Goal: Task Accomplishment & Management: Use online tool/utility

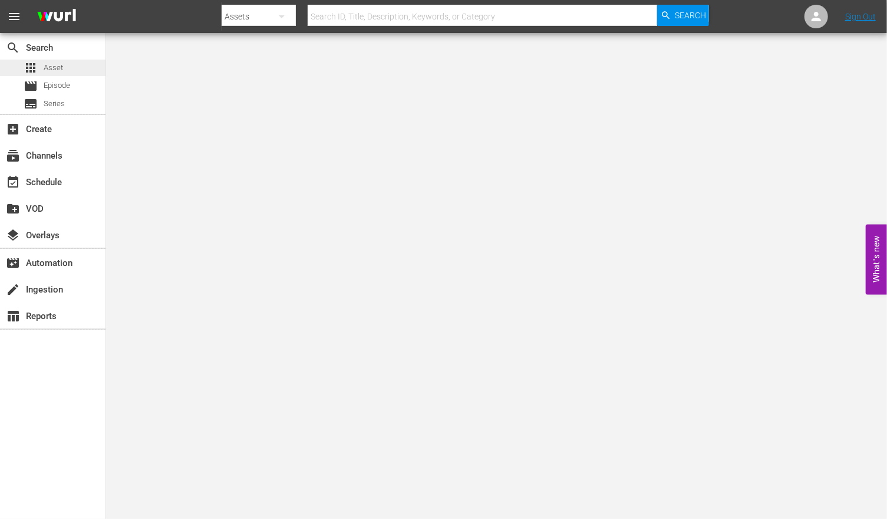
click at [62, 73] on div "apps Asset" at bounding box center [53, 68] width 106 height 17
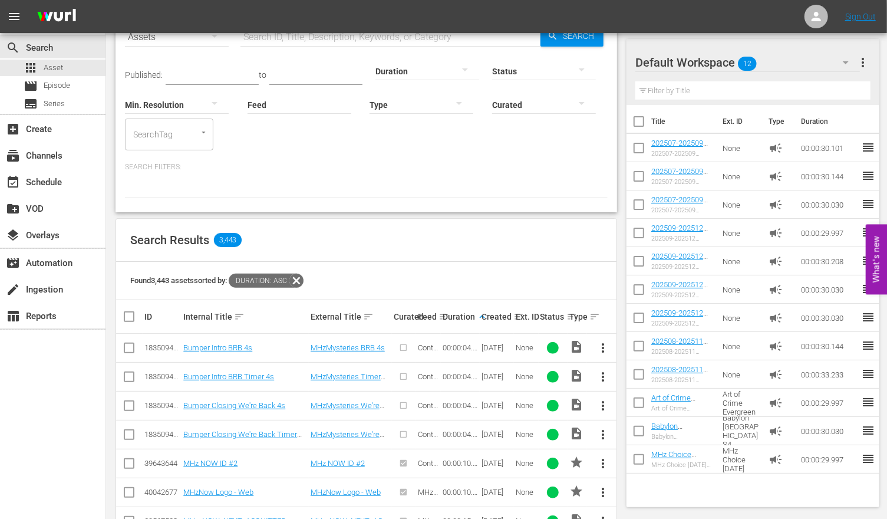
scroll to position [70, 0]
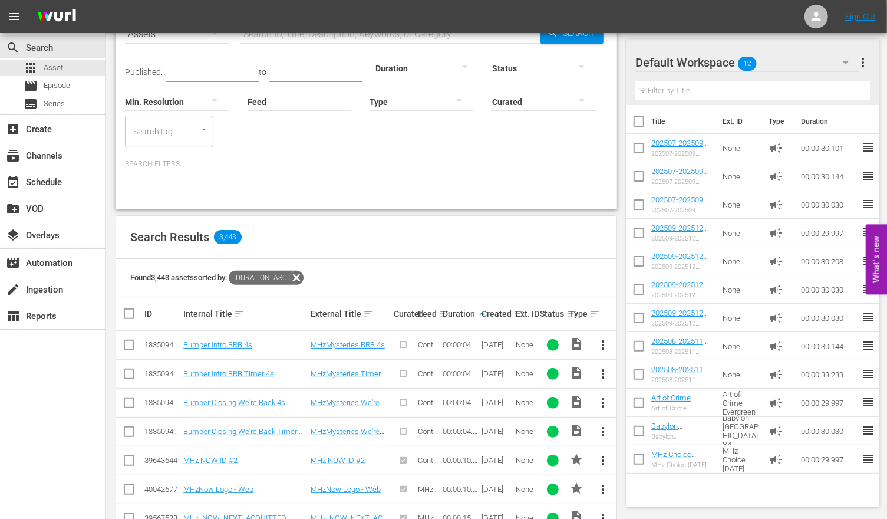
click at [488, 312] on div "Created sort" at bounding box center [497, 314] width 31 height 14
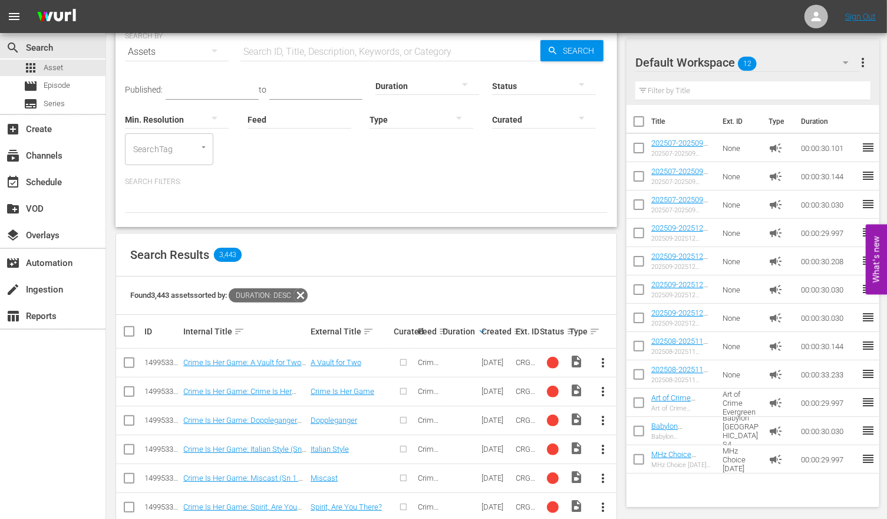
scroll to position [52, 0]
click at [480, 332] on th "Created sort" at bounding box center [497, 330] width 34 height 33
click at [486, 332] on div "Created sort" at bounding box center [497, 331] width 31 height 14
click at [480, 331] on th "Created sort" at bounding box center [497, 330] width 34 height 33
click at [515, 332] on th "Ext. ID" at bounding box center [526, 330] width 24 height 33
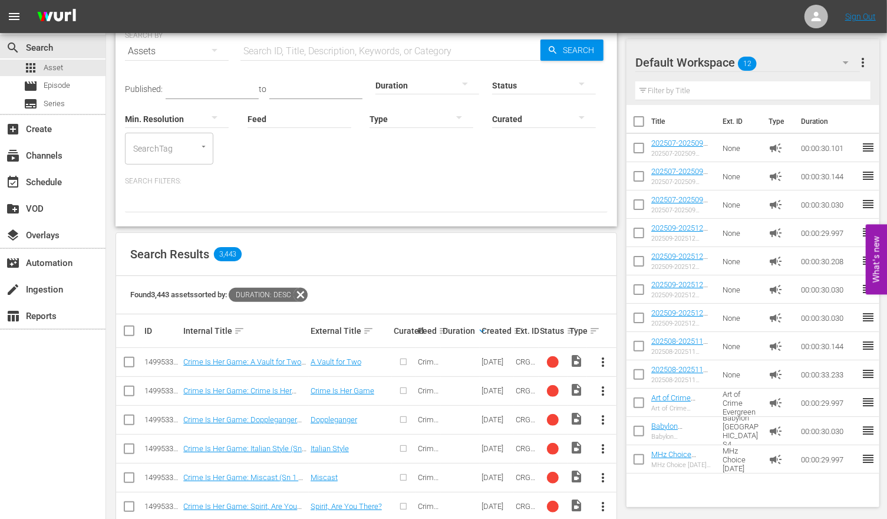
click at [516, 328] on div "Ext. ID" at bounding box center [526, 330] width 21 height 9
click at [512, 329] on div "Created sort" at bounding box center [497, 331] width 31 height 14
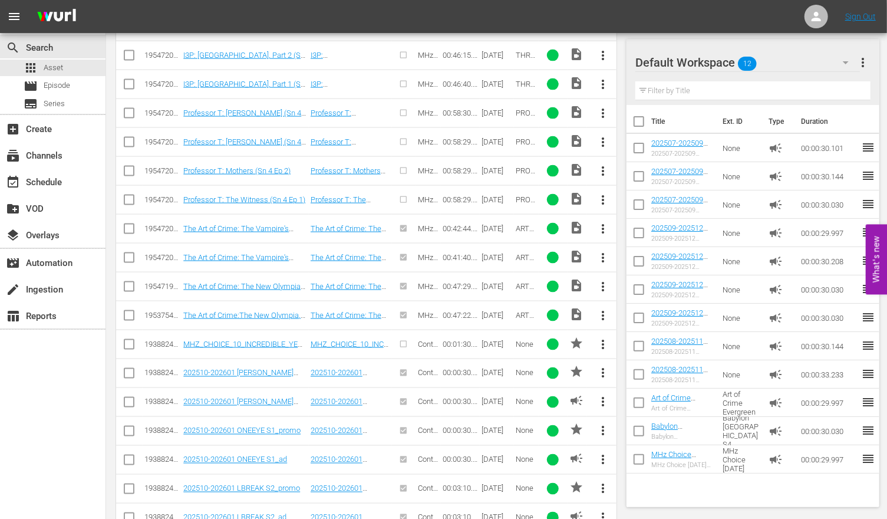
scroll to position [821, 0]
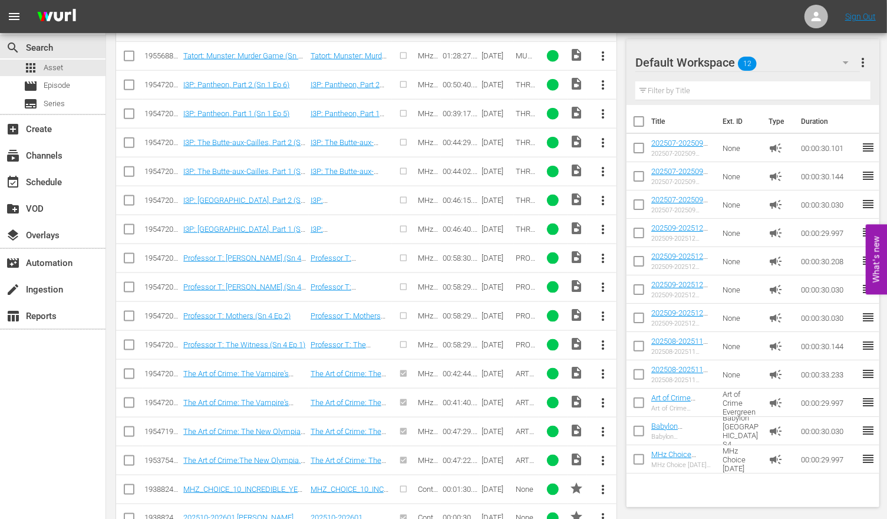
click at [130, 254] on input "checkbox" at bounding box center [129, 261] width 14 height 14
checkbox input "true"
click at [129, 282] on input "checkbox" at bounding box center [129, 289] width 14 height 14
checkbox input "true"
click at [128, 318] on input "checkbox" at bounding box center [129, 318] width 14 height 14
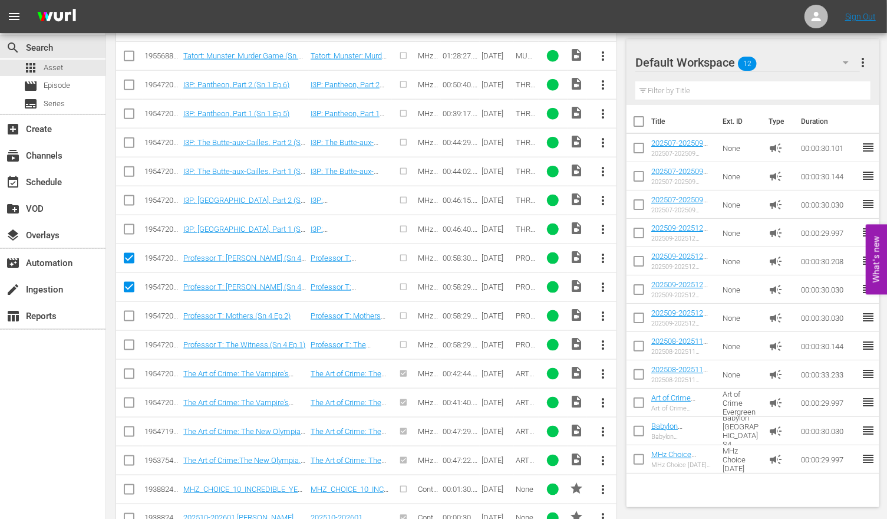
checkbox input "true"
click at [127, 340] on input "checkbox" at bounding box center [129, 347] width 14 height 14
checkbox input "true"
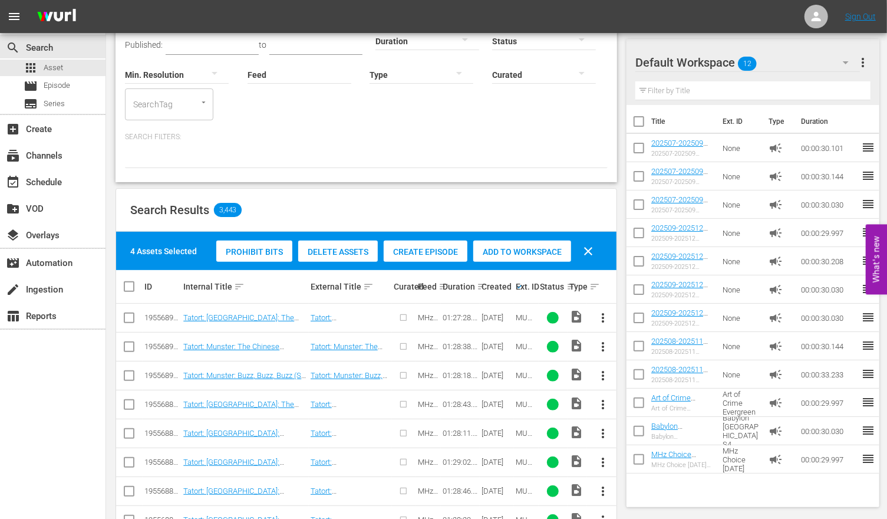
scroll to position [83, 0]
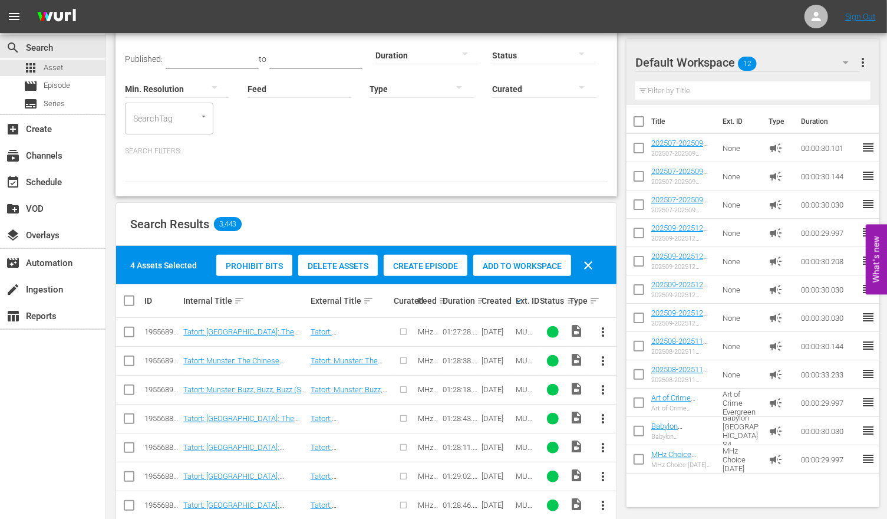
click at [422, 260] on div "Create Episode" at bounding box center [426, 266] width 84 height 22
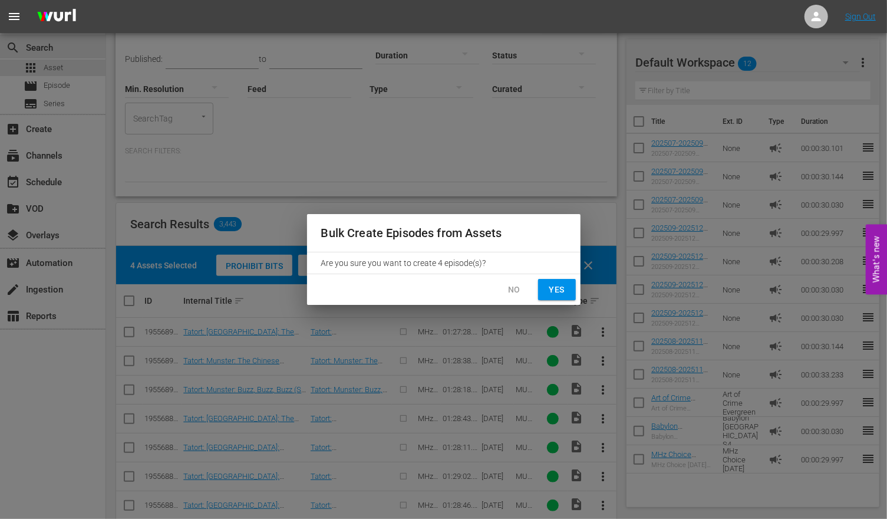
click at [559, 285] on span "Yes" at bounding box center [557, 289] width 19 height 15
checkbox input "false"
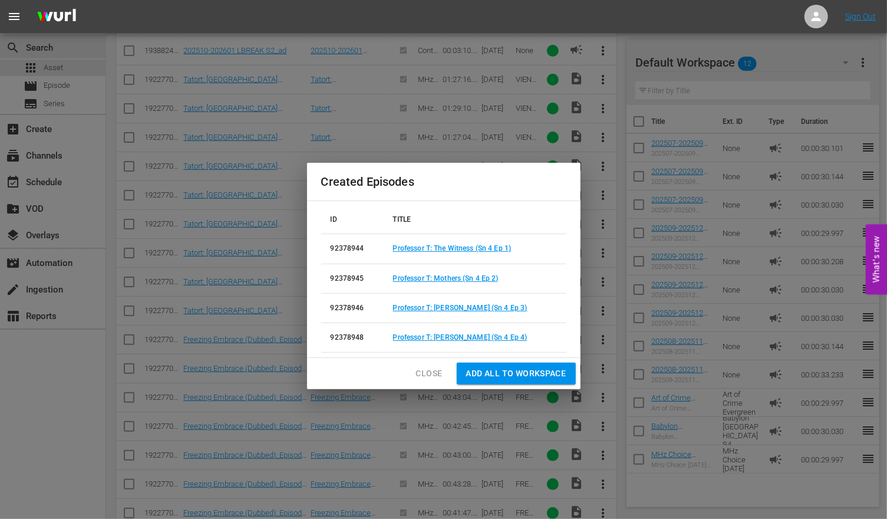
scroll to position [1375, 0]
click at [464, 250] on link "Professor T: The Witness (Sn 4 Ep 1)" at bounding box center [452, 248] width 119 height 8
click at [459, 279] on link "Professor T: Mothers (Sn 4 Ep 2)" at bounding box center [446, 278] width 106 height 8
click at [456, 313] on td "Professor T: [PERSON_NAME] (Sn 4 Ep 3)" at bounding box center [475, 307] width 183 height 29
click at [456, 304] on link "Professor T: [PERSON_NAME] (Sn 4 Ep 3)" at bounding box center [460, 308] width 134 height 8
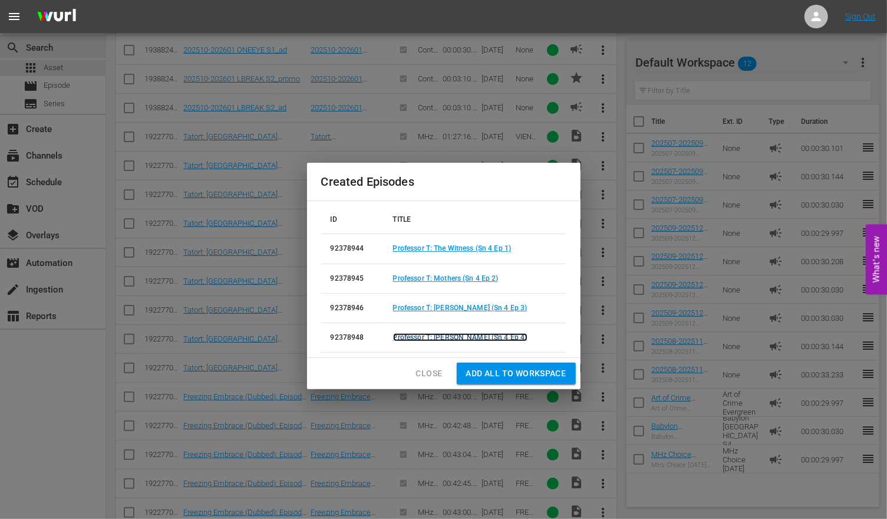
click at [453, 338] on link "Professor T: [PERSON_NAME] (Sn 4 Ep 4)" at bounding box center [460, 337] width 134 height 8
click at [427, 373] on span "Close" at bounding box center [429, 373] width 27 height 15
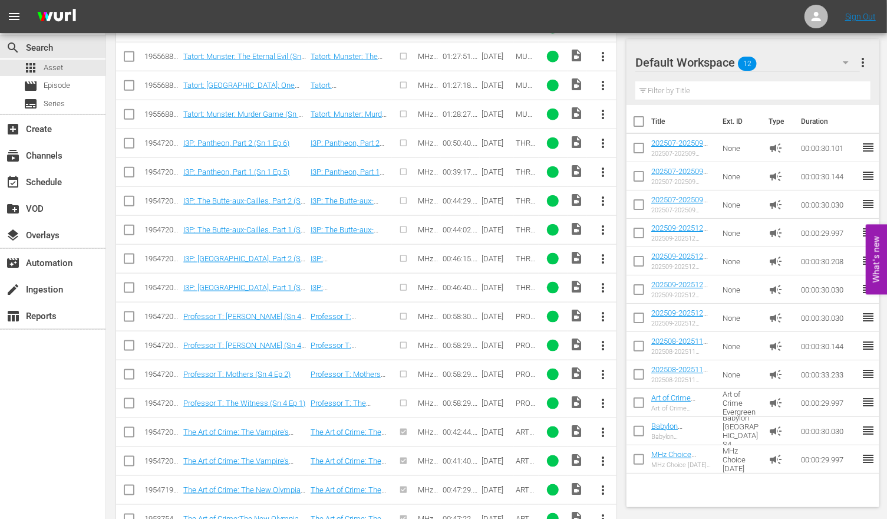
scroll to position [640, 0]
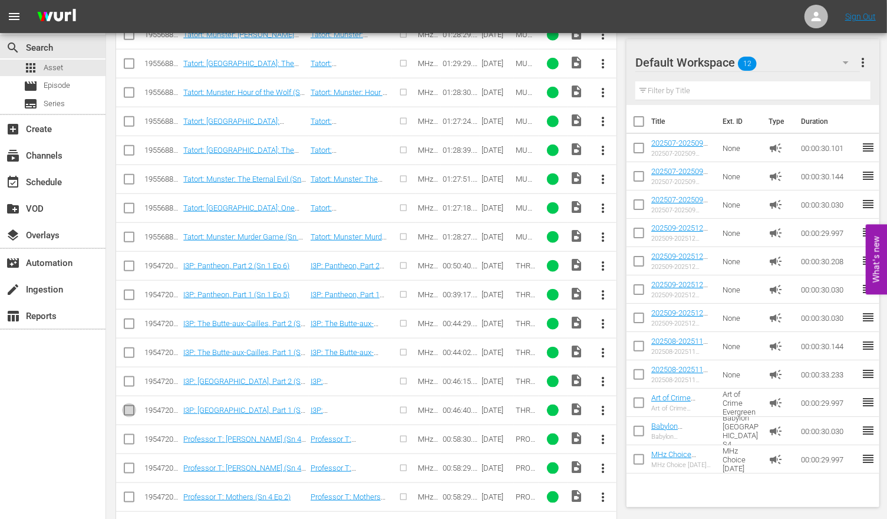
click at [130, 406] on input "checkbox" at bounding box center [129, 413] width 14 height 14
checkbox input "true"
click at [130, 377] on input "checkbox" at bounding box center [129, 384] width 14 height 14
checkbox input "true"
click at [130, 348] on input "checkbox" at bounding box center [129, 355] width 14 height 14
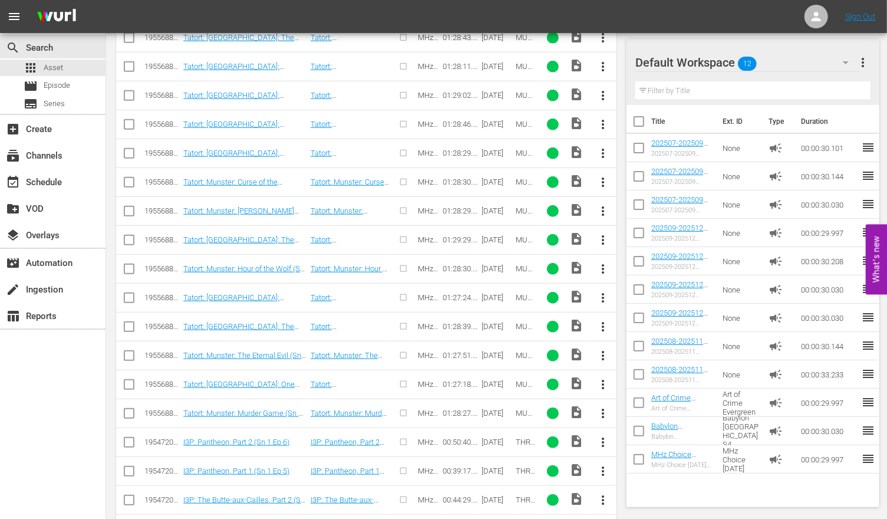
scroll to position [253, 0]
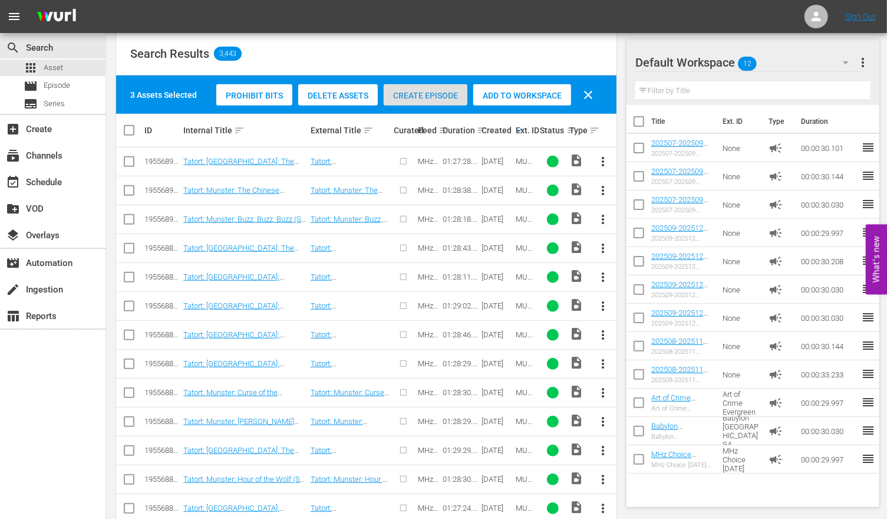
click at [419, 98] on span "Create Episode" at bounding box center [426, 95] width 84 height 9
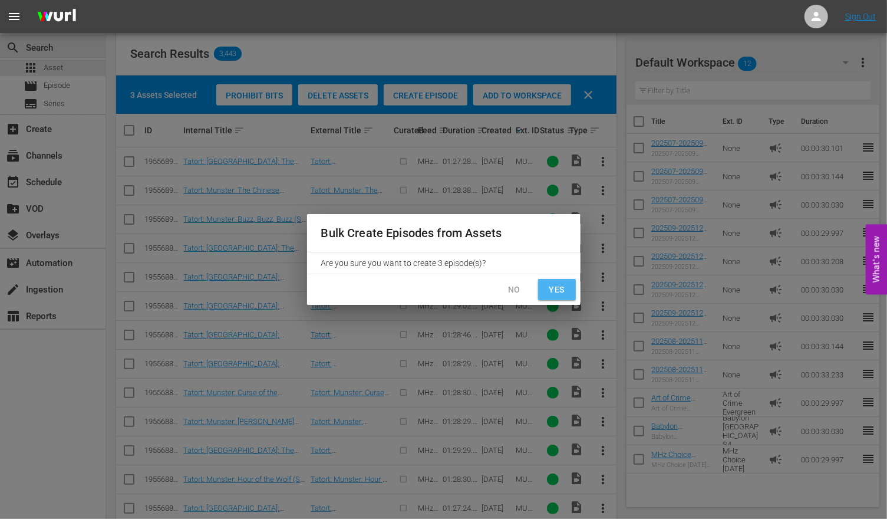
click at [561, 288] on span "Yes" at bounding box center [557, 289] width 19 height 15
checkbox input "false"
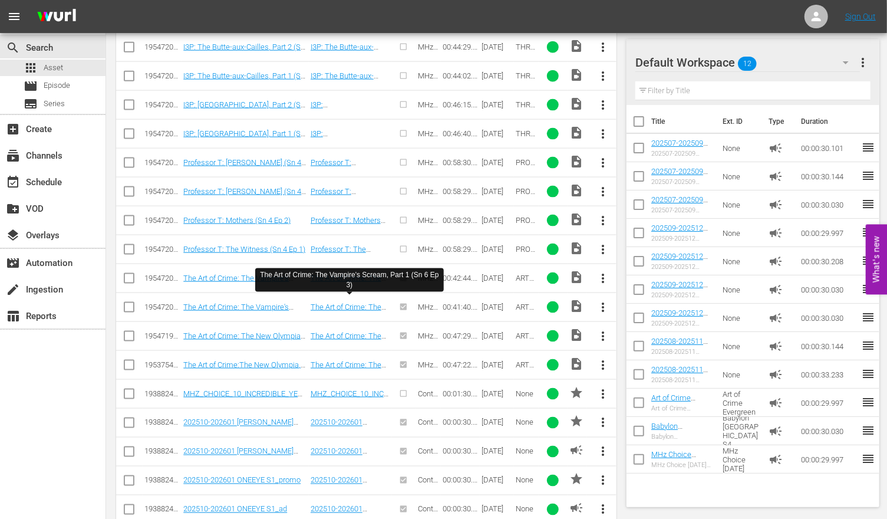
scroll to position [1116, 0]
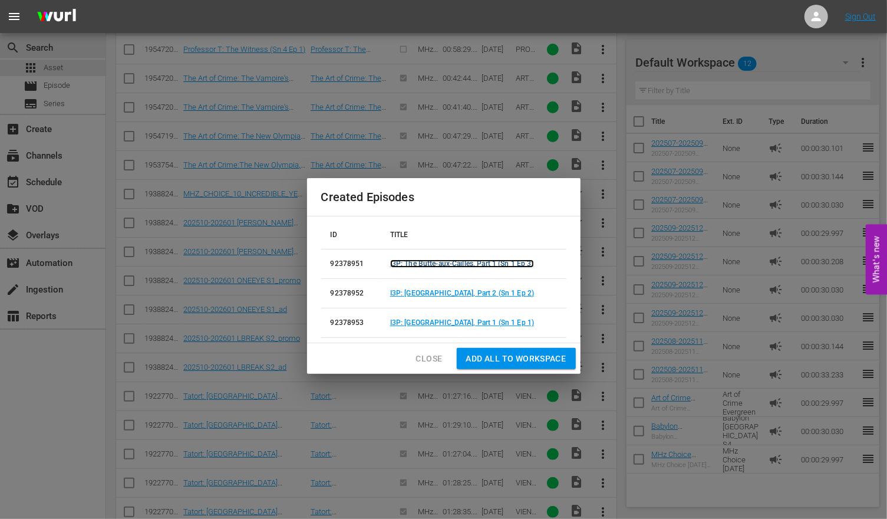
click at [451, 262] on link "I3P: The Butte-aux-Cailles, Part 1 (Sn 1 Ep 3)" at bounding box center [462, 263] width 144 height 8
click at [447, 291] on link "I3P: [GEOGRAPHIC_DATA], Part 2 (Sn 1 Ep 2)" at bounding box center [462, 293] width 144 height 8
click at [440, 323] on link "I3P: [GEOGRAPHIC_DATA], Part 1 (Sn 1 Ep 1)" at bounding box center [462, 322] width 144 height 8
click at [427, 358] on span "Close" at bounding box center [429, 358] width 27 height 15
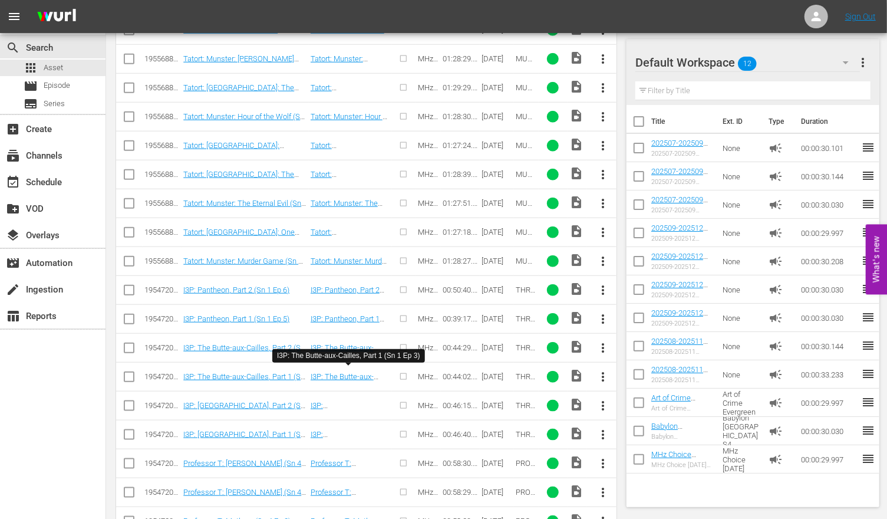
scroll to position [605, 0]
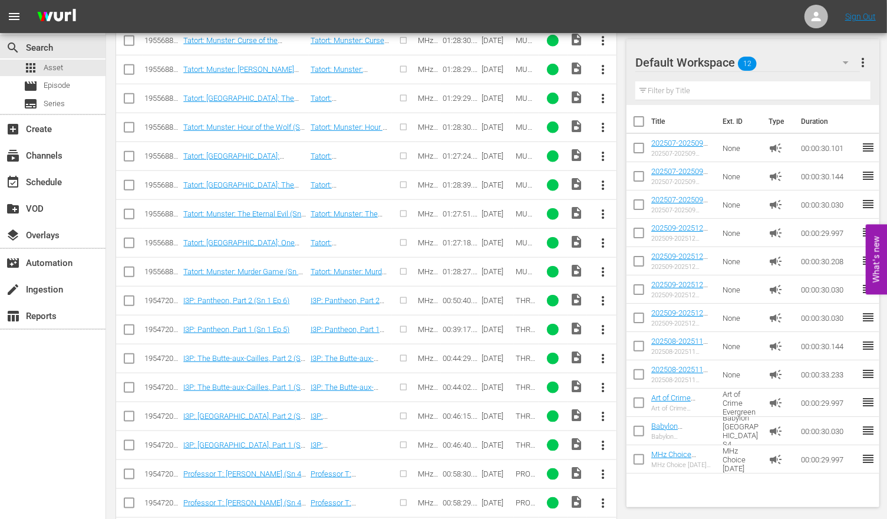
click at [130, 354] on input "checkbox" at bounding box center [129, 361] width 14 height 14
checkbox input "true"
click at [130, 322] on icon at bounding box center [129, 329] width 14 height 14
click at [130, 294] on icon at bounding box center [129, 301] width 14 height 14
click at [130, 325] on input "checkbox" at bounding box center [129, 332] width 14 height 14
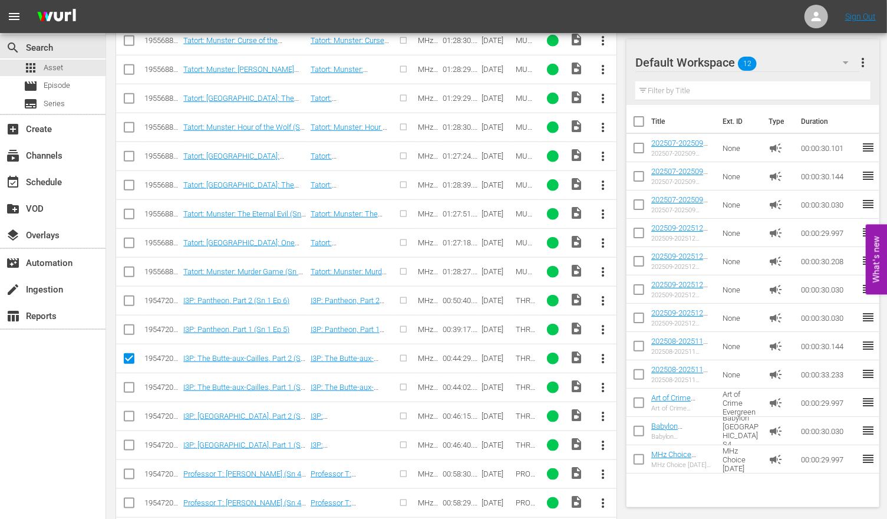
checkbox input "true"
click at [130, 298] on input "checkbox" at bounding box center [129, 303] width 14 height 14
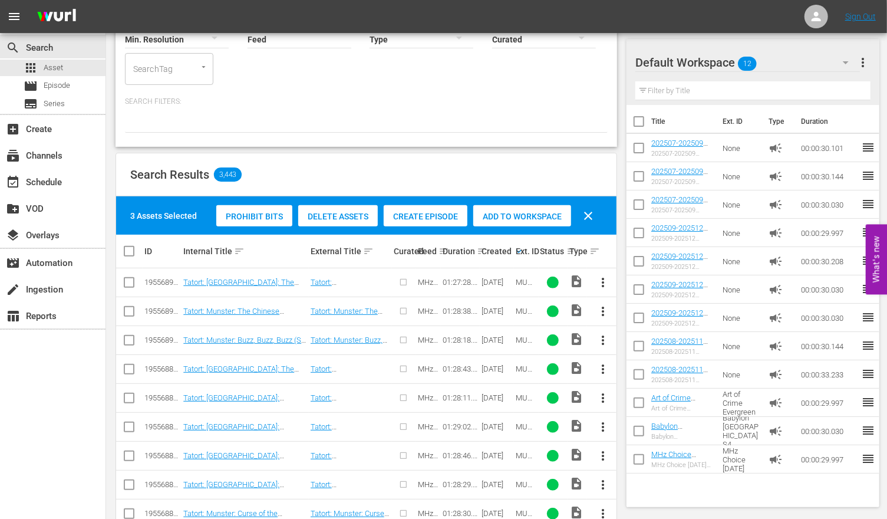
click at [427, 218] on span "Create Episode" at bounding box center [426, 216] width 84 height 9
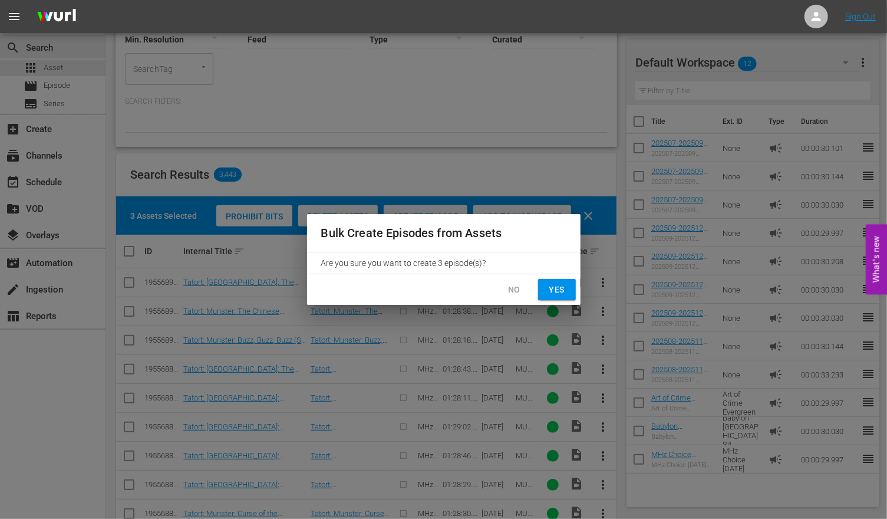
click at [565, 289] on span "Yes" at bounding box center [557, 289] width 19 height 15
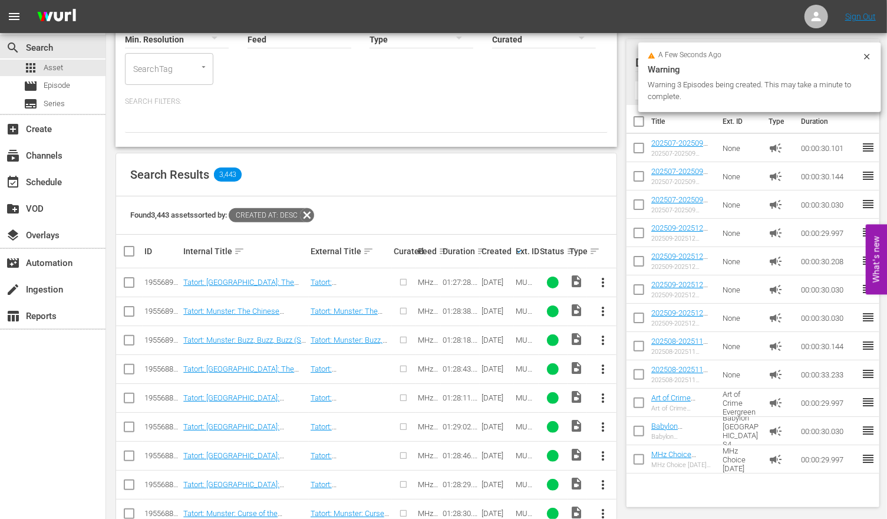
checkbox input "false"
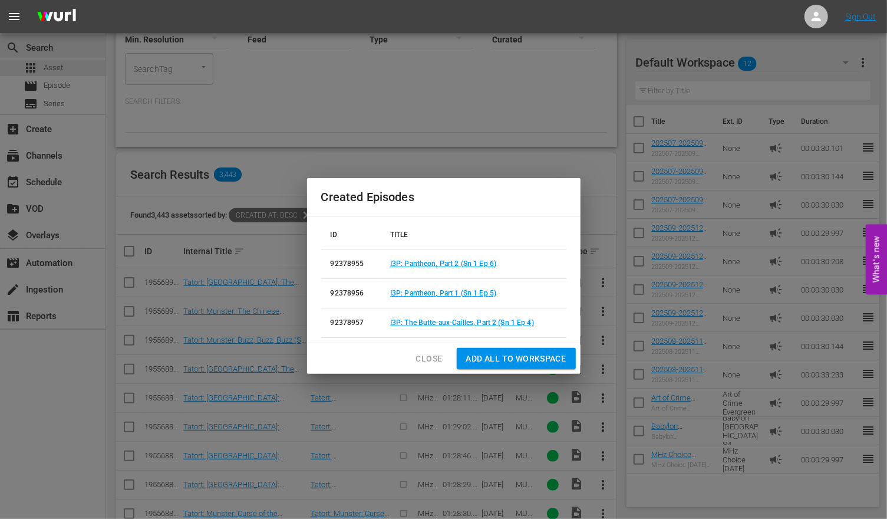
click at [430, 356] on span "Close" at bounding box center [429, 358] width 27 height 15
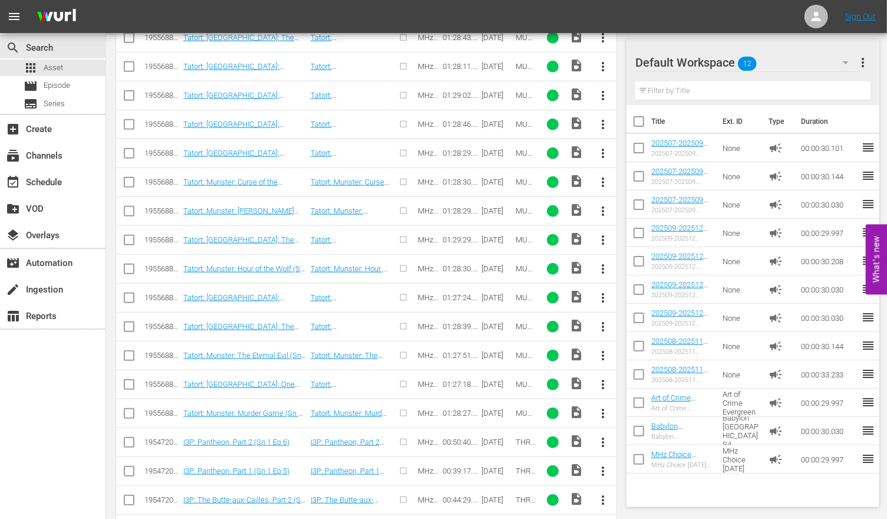
scroll to position [0, 0]
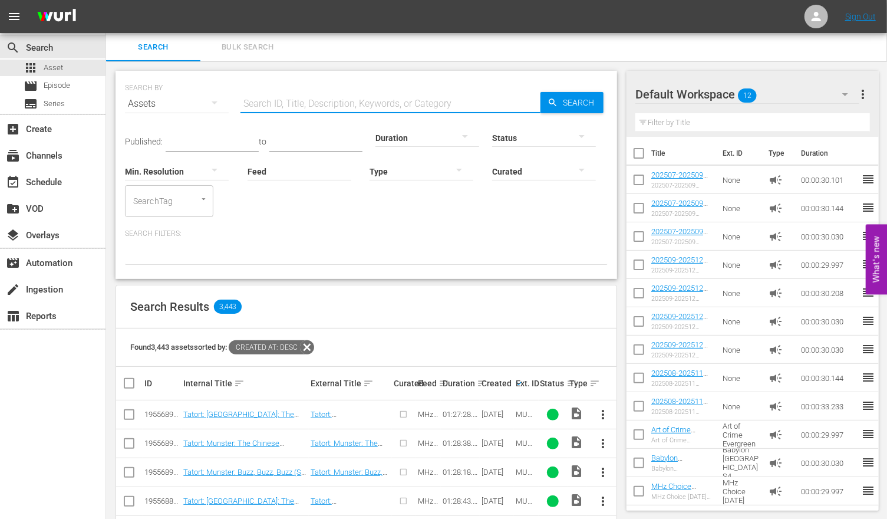
click at [295, 100] on input "text" at bounding box center [391, 104] width 300 height 28
type input "MUNSTR_"
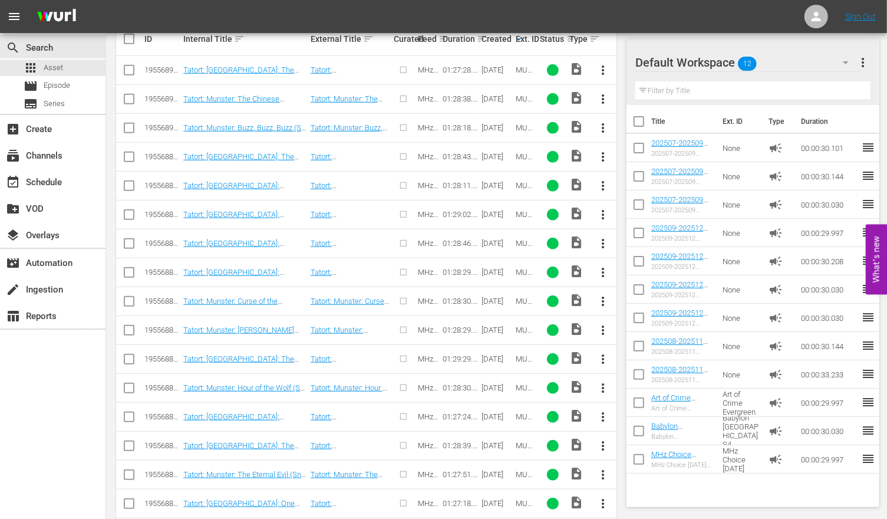
scroll to position [390, 0]
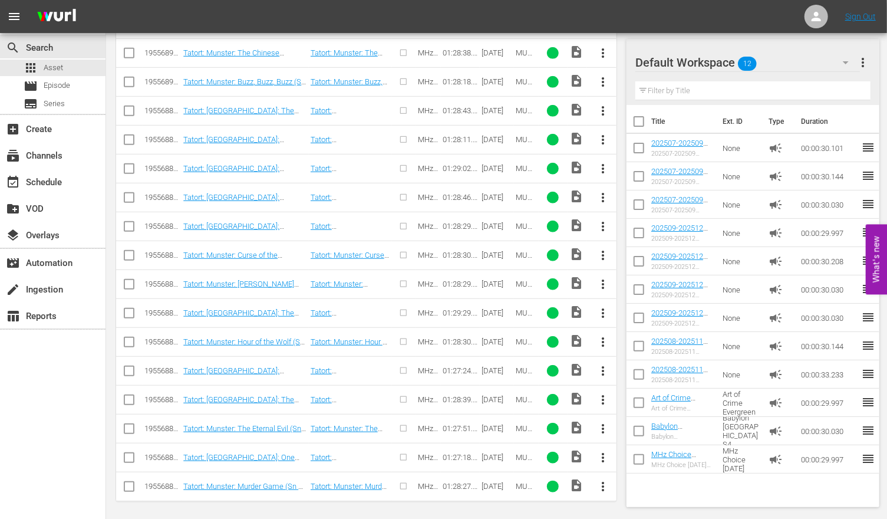
click at [129, 398] on input "checkbox" at bounding box center [129, 402] width 14 height 14
checkbox input "true"
click at [130, 427] on input "checkbox" at bounding box center [129, 431] width 14 height 14
checkbox input "true"
click at [130, 453] on input "checkbox" at bounding box center [129, 460] width 14 height 14
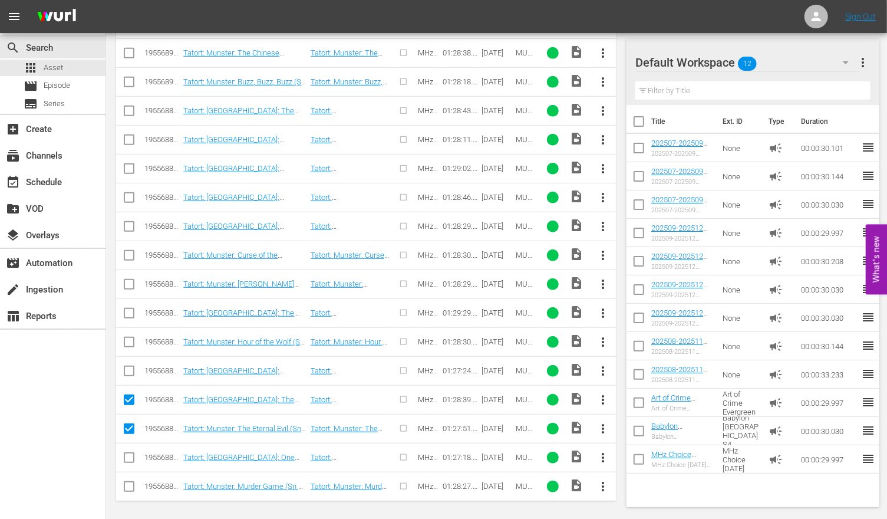
checkbox input "true"
click at [130, 479] on icon at bounding box center [129, 486] width 14 height 14
click at [131, 482] on input "checkbox" at bounding box center [129, 489] width 14 height 14
checkbox input "true"
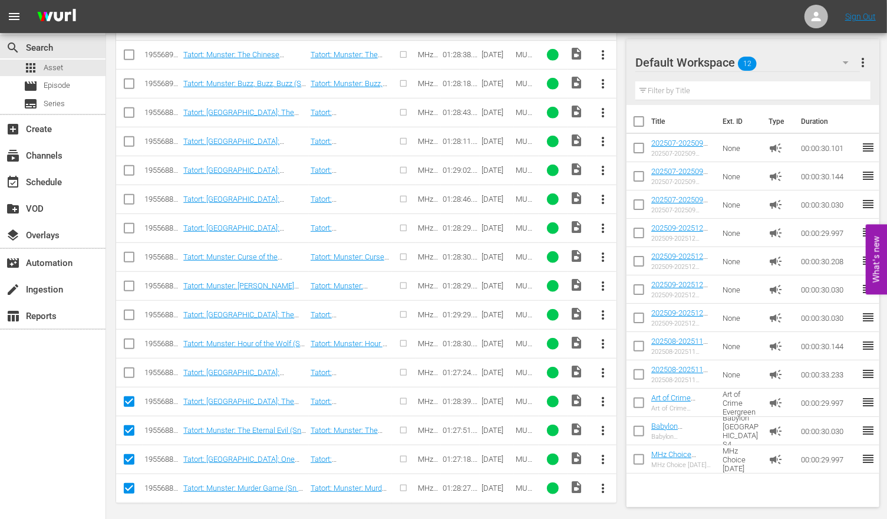
scroll to position [0, 0]
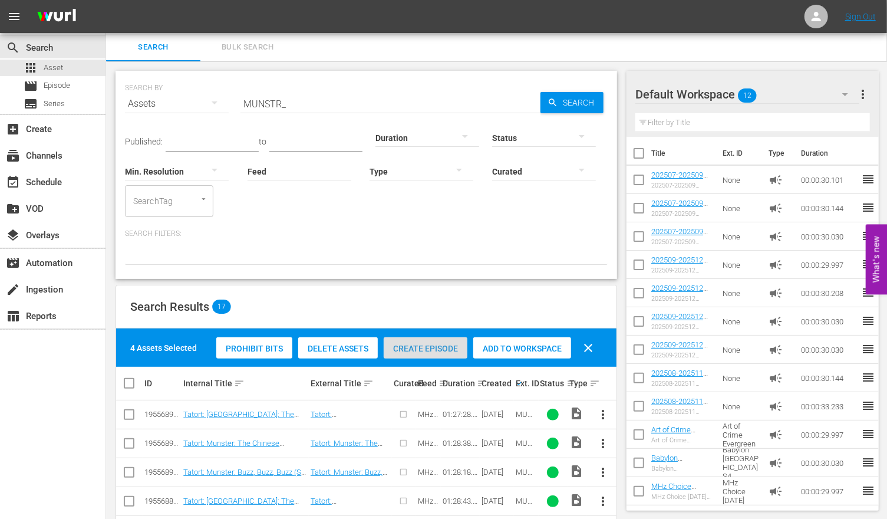
click at [434, 350] on span "Create Episode" at bounding box center [426, 348] width 84 height 9
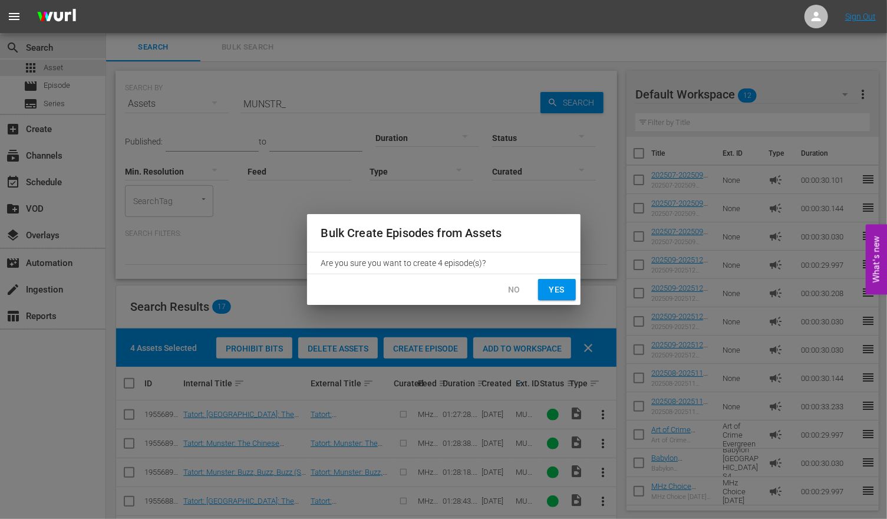
click at [552, 289] on span "Yes" at bounding box center [557, 289] width 19 height 15
checkbox input "false"
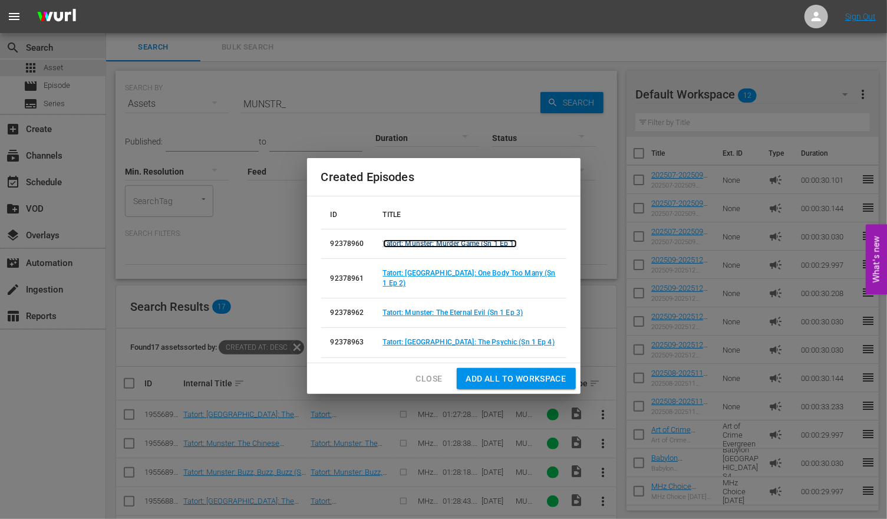
click at [459, 248] on link "Tatort: Munster: Murder Game (Sn 1 Ep 1)" at bounding box center [450, 243] width 134 height 8
click at [432, 374] on span "Close" at bounding box center [429, 378] width 27 height 15
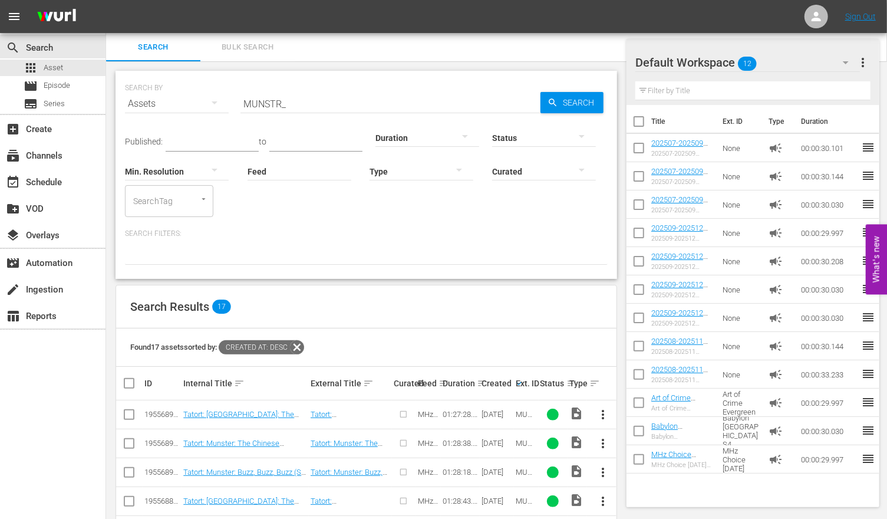
scroll to position [390, 0]
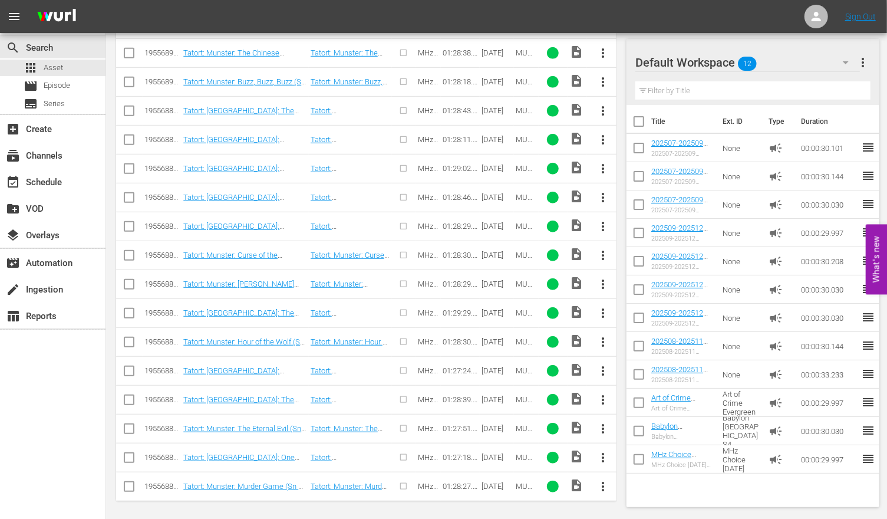
click at [130, 368] on input "checkbox" at bounding box center [129, 373] width 14 height 14
checkbox input "true"
click at [129, 338] on input "checkbox" at bounding box center [129, 344] width 14 height 14
checkbox input "true"
click at [129, 310] on input "checkbox" at bounding box center [129, 315] width 14 height 14
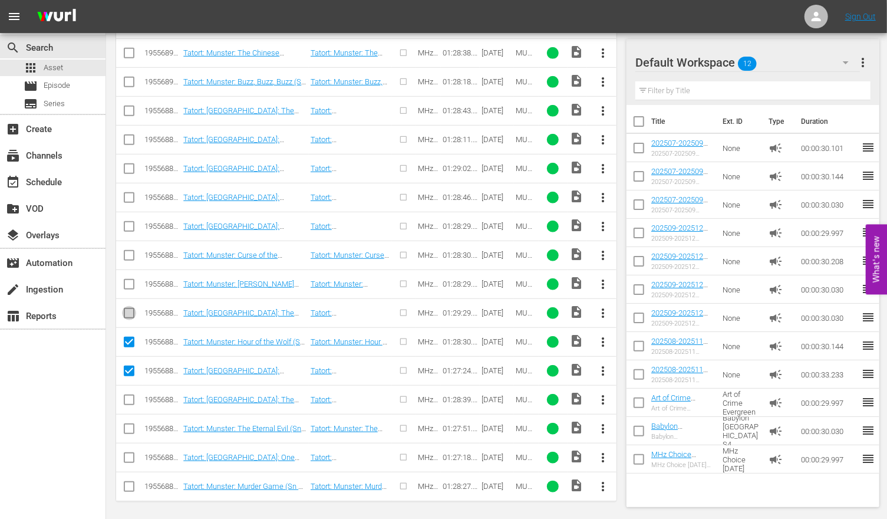
checkbox input "true"
click at [129, 285] on input "checkbox" at bounding box center [129, 286] width 14 height 14
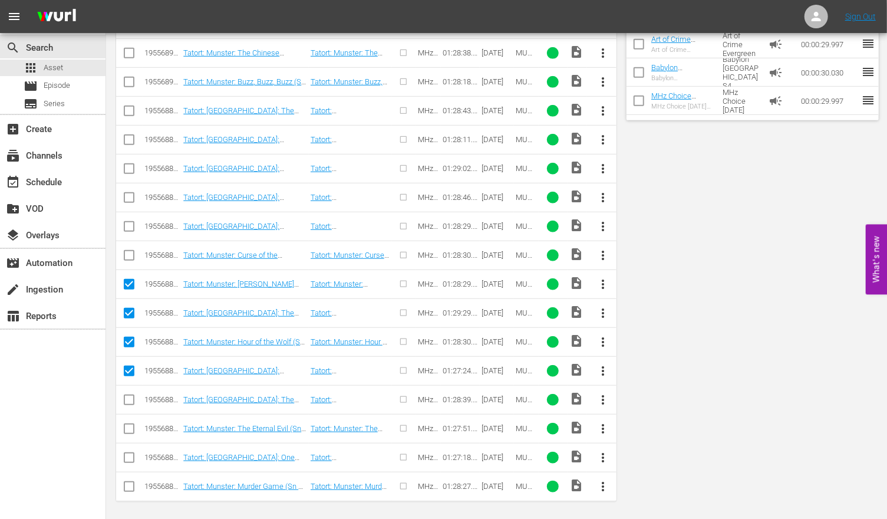
scroll to position [0, 0]
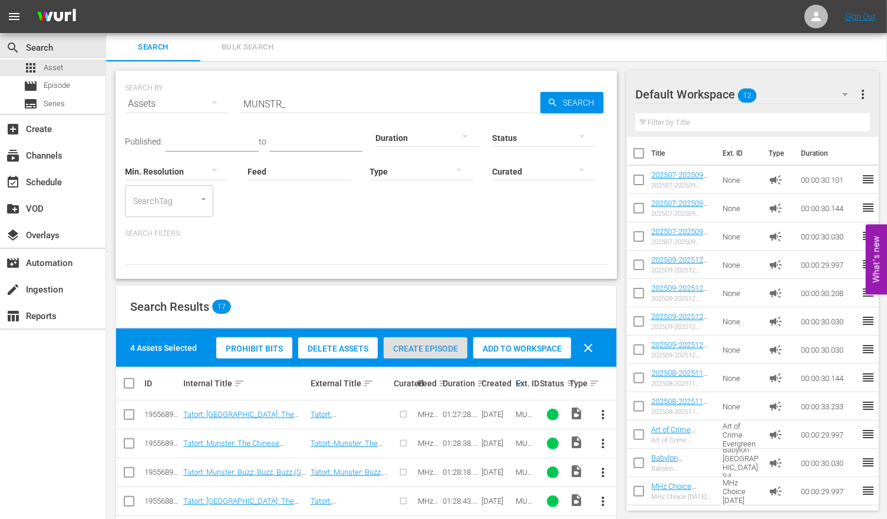
click at [427, 345] on span "Create Episode" at bounding box center [426, 348] width 84 height 9
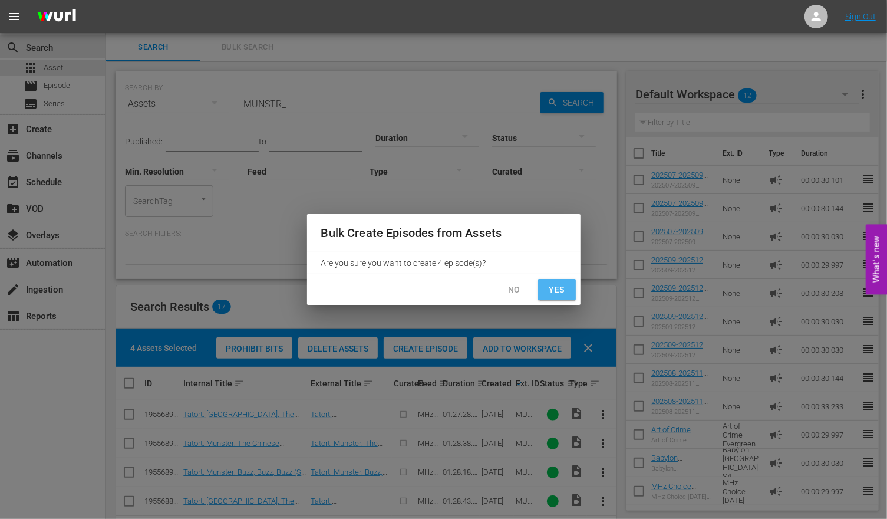
click at [556, 289] on span "Yes" at bounding box center [557, 289] width 19 height 15
checkbox input "false"
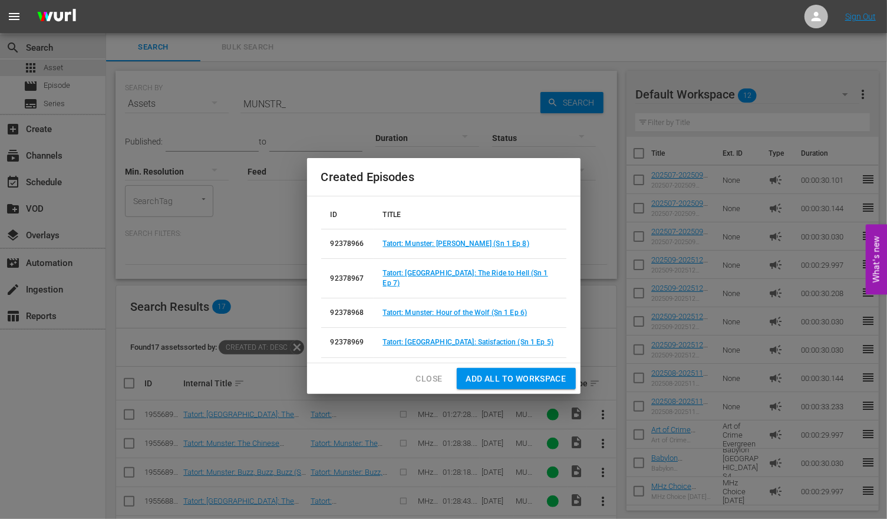
click at [425, 371] on span "Close" at bounding box center [429, 378] width 27 height 15
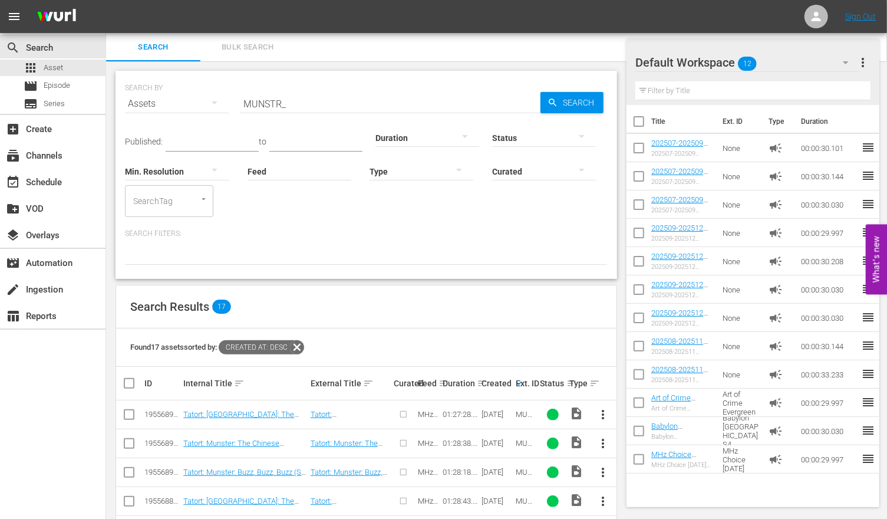
scroll to position [390, 0]
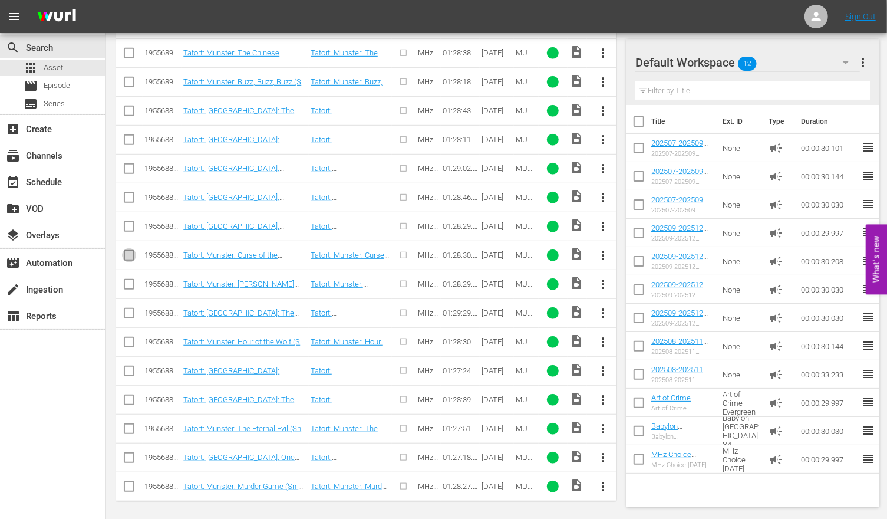
click at [131, 255] on input "checkbox" at bounding box center [129, 258] width 14 height 14
checkbox input "true"
click at [127, 225] on input "checkbox" at bounding box center [129, 229] width 14 height 14
checkbox input "true"
click at [129, 193] on input "checkbox" at bounding box center [129, 200] width 14 height 14
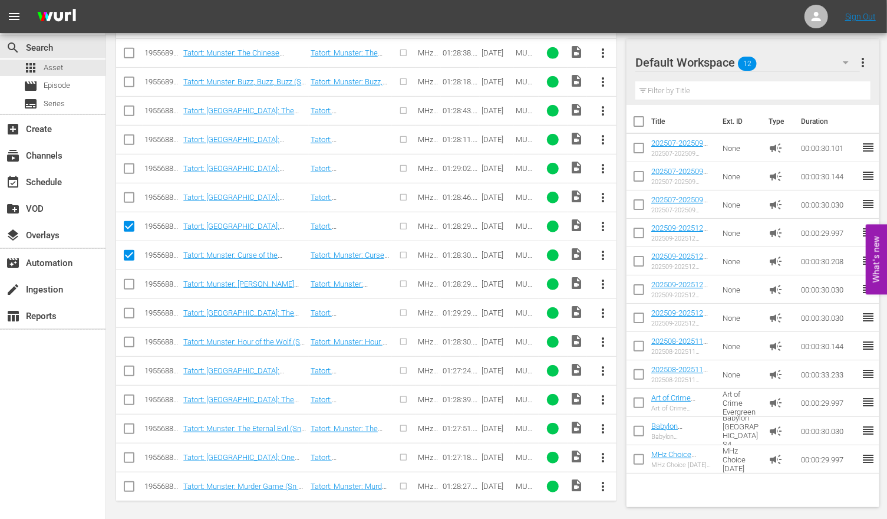
checkbox input "true"
click at [129, 167] on input "checkbox" at bounding box center [129, 171] width 14 height 14
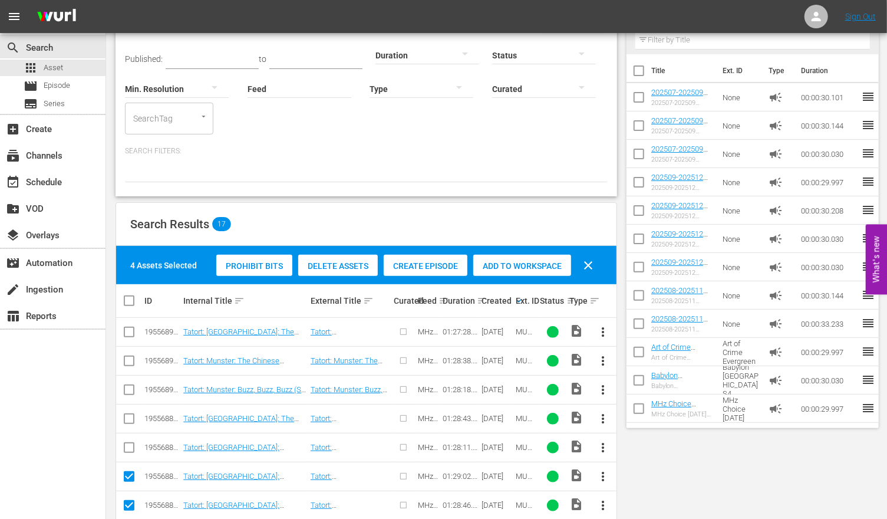
scroll to position [0, 0]
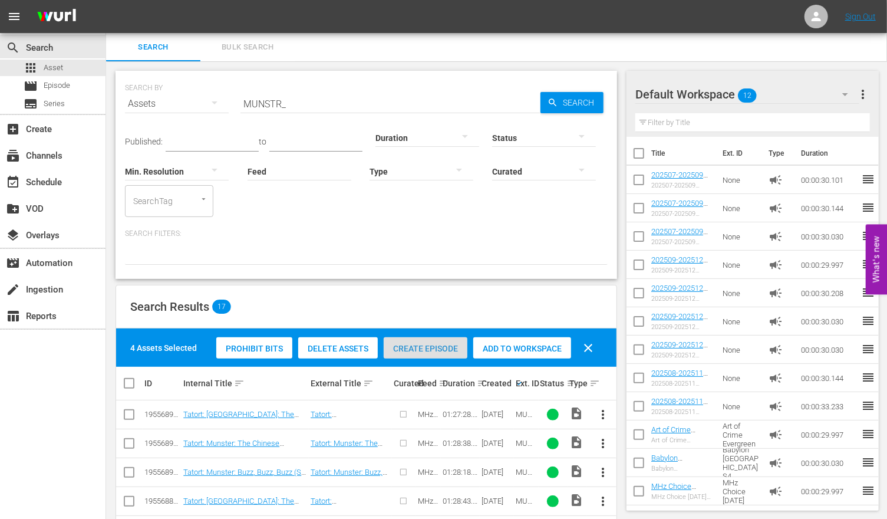
click at [418, 352] on span "Create Episode" at bounding box center [426, 348] width 84 height 9
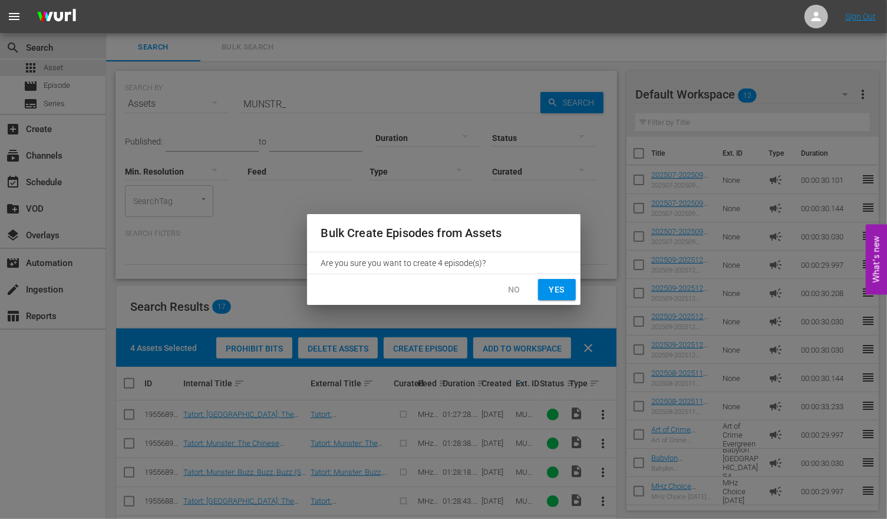
click at [562, 285] on span "Yes" at bounding box center [557, 289] width 19 height 15
checkbox input "false"
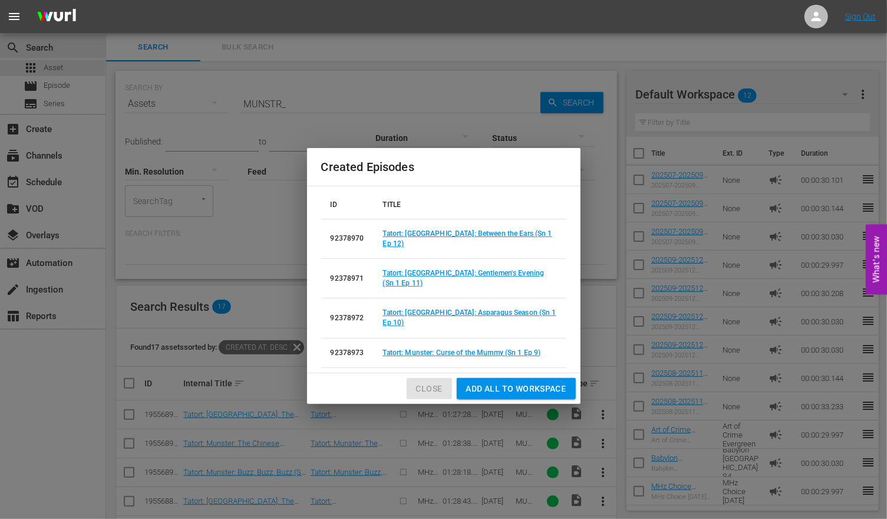
click at [427, 381] on span "Close" at bounding box center [429, 388] width 27 height 15
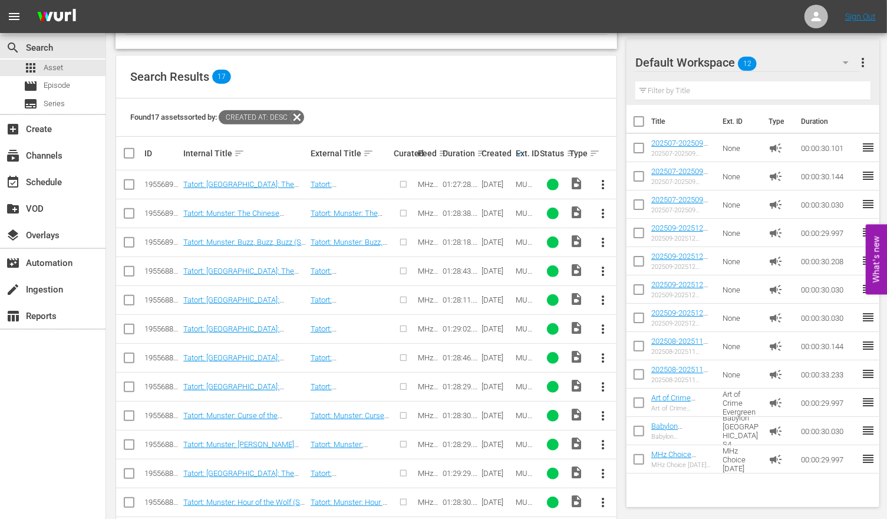
scroll to position [256, 0]
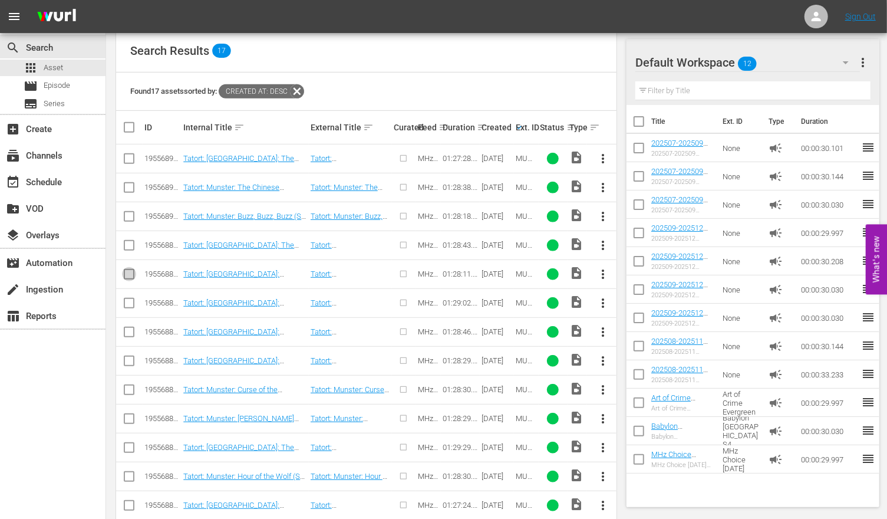
click at [125, 274] on input "checkbox" at bounding box center [129, 276] width 14 height 14
checkbox input "true"
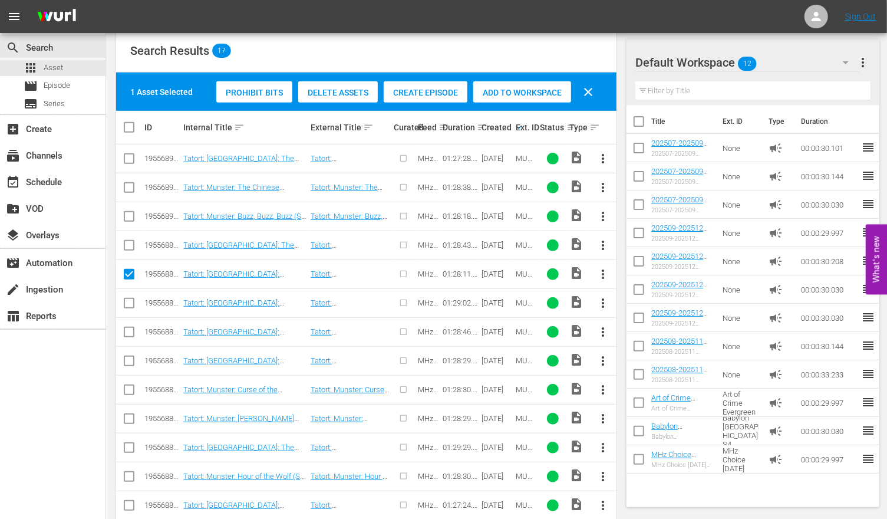
click at [127, 245] on input "checkbox" at bounding box center [129, 248] width 14 height 14
checkbox input "true"
click at [129, 217] on input "checkbox" at bounding box center [129, 219] width 14 height 14
click at [439, 96] on span "Create Episode" at bounding box center [426, 92] width 84 height 9
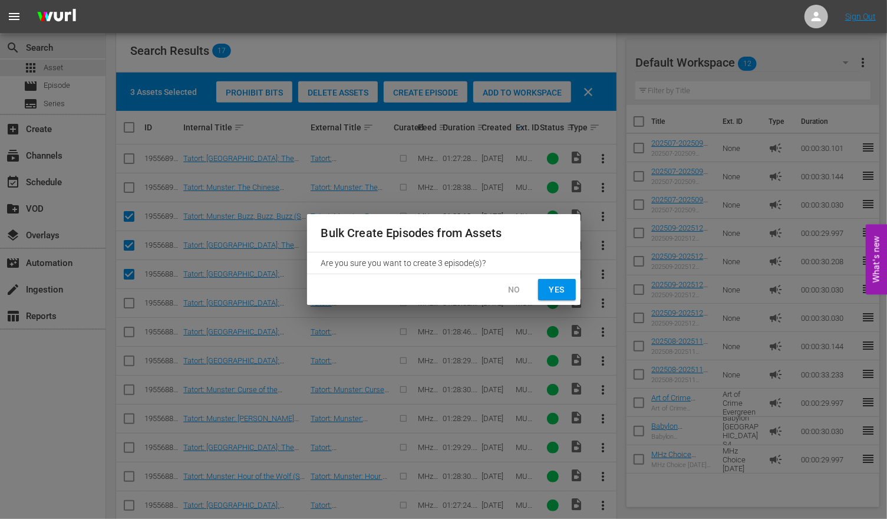
click at [552, 289] on span "Yes" at bounding box center [557, 289] width 19 height 15
checkbox input "false"
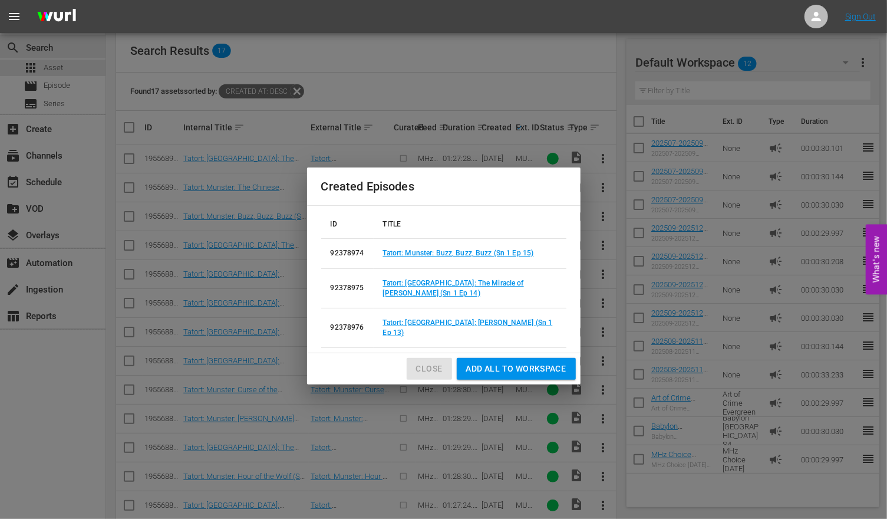
click at [425, 361] on span "Close" at bounding box center [429, 368] width 27 height 15
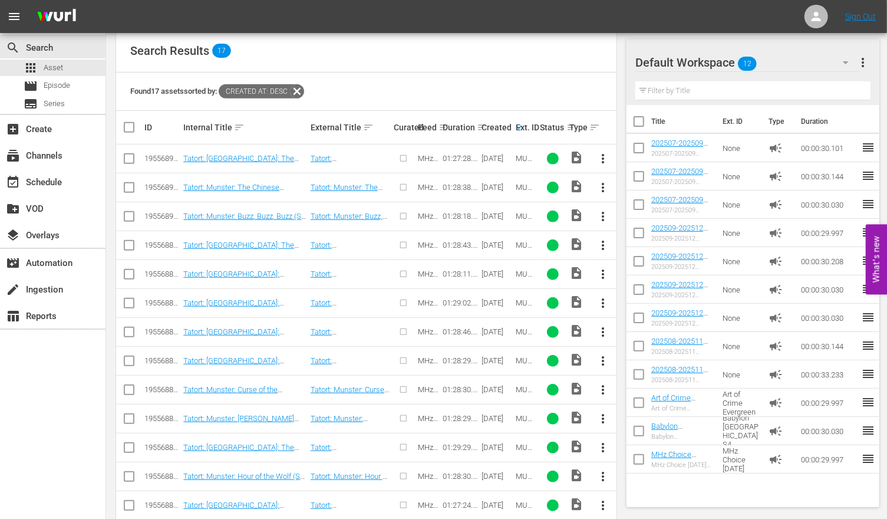
click at [131, 188] on input "checkbox" at bounding box center [129, 190] width 14 height 14
checkbox input "true"
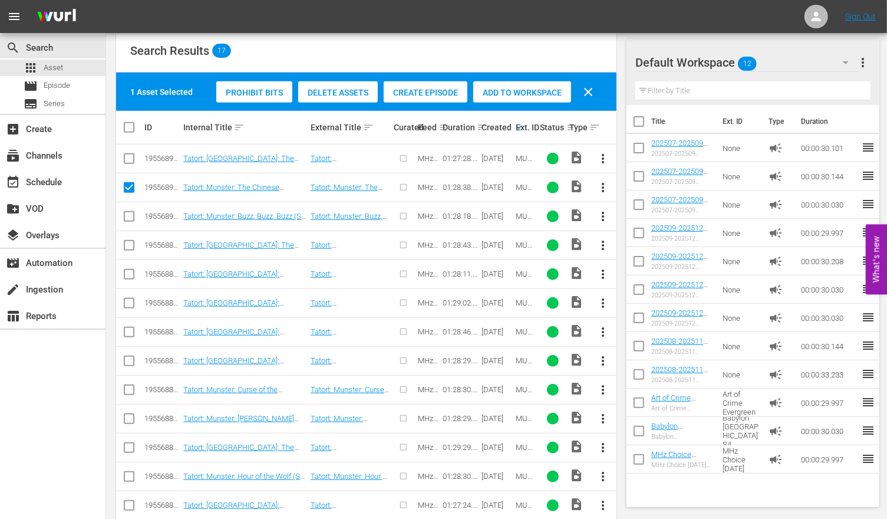
click at [130, 156] on input "checkbox" at bounding box center [129, 161] width 14 height 14
click at [439, 93] on span "Create Episode" at bounding box center [426, 92] width 84 height 9
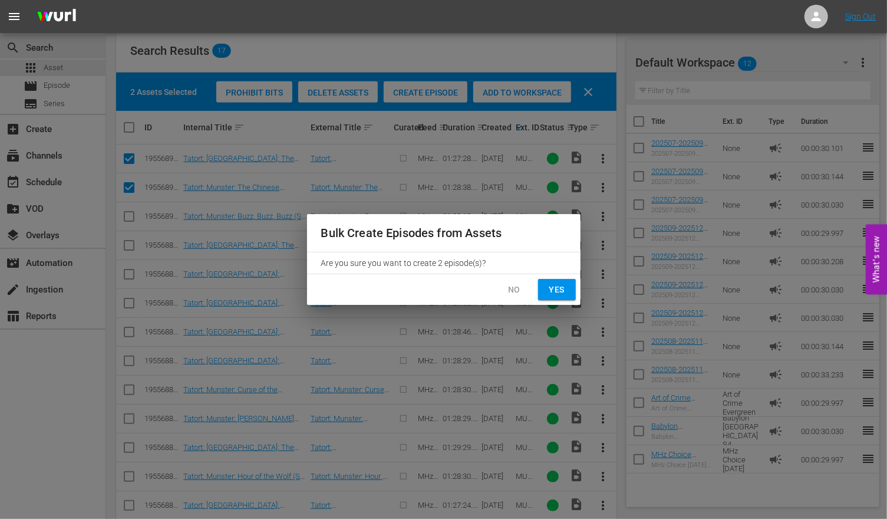
click at [549, 291] on span "Yes" at bounding box center [557, 289] width 19 height 15
checkbox input "false"
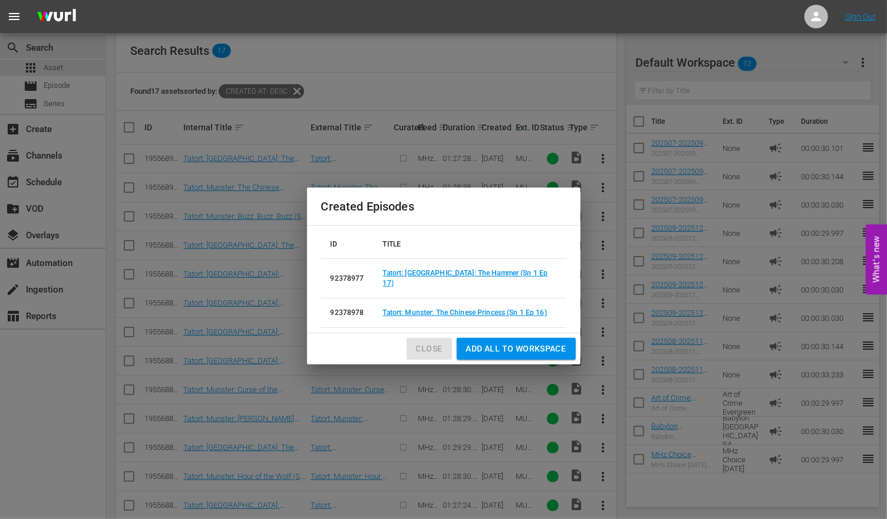
click at [439, 344] on span "Close" at bounding box center [429, 348] width 27 height 15
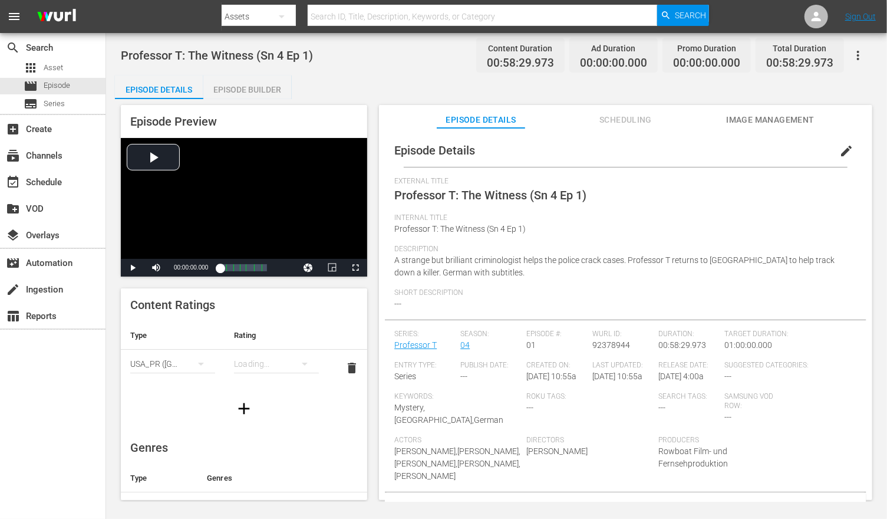
scroll to position [67, 0]
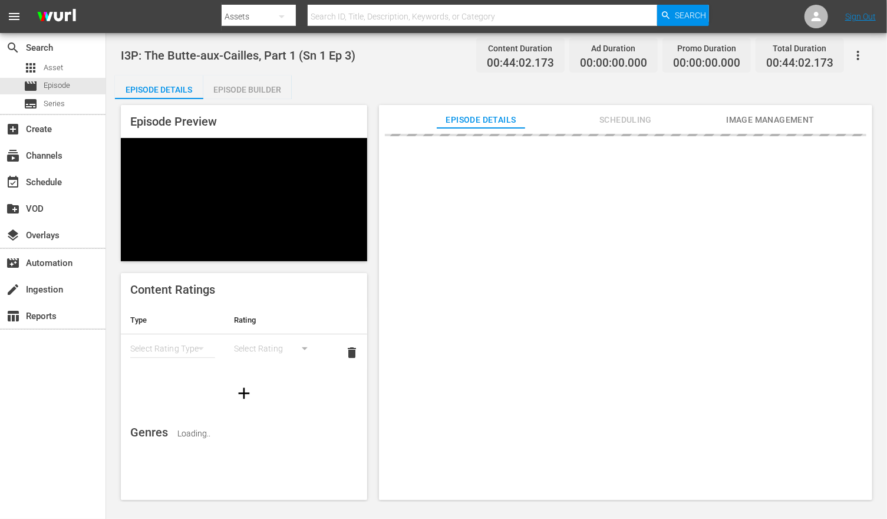
click at [768, 123] on span "Image Management" at bounding box center [770, 120] width 88 height 15
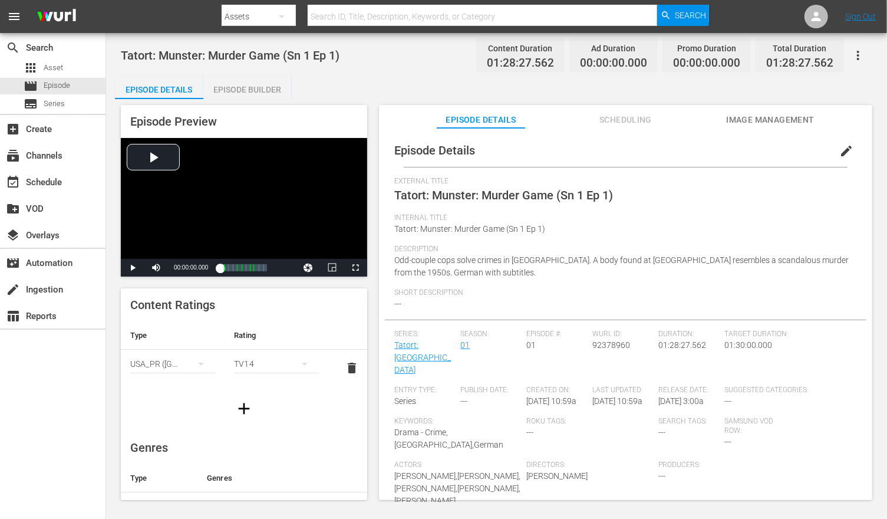
click at [784, 113] on span "Image Management" at bounding box center [770, 120] width 88 height 15
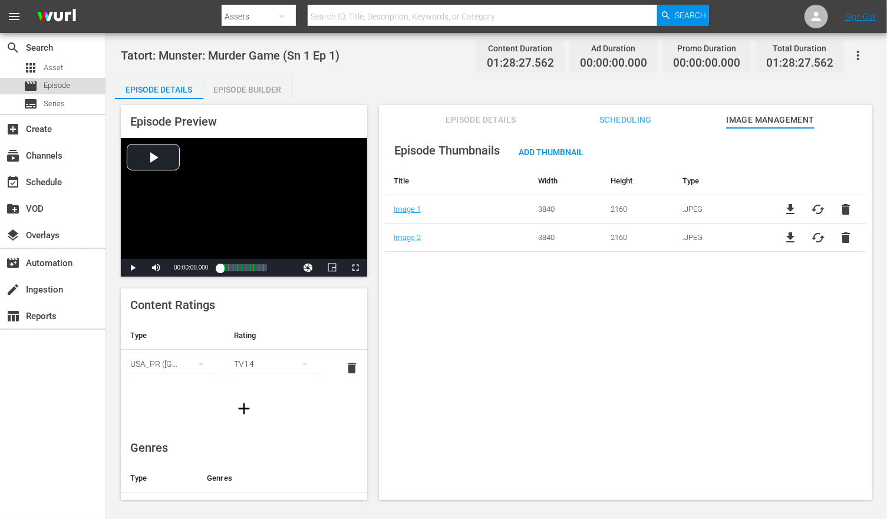
click at [51, 85] on span "Episode" at bounding box center [57, 86] width 27 height 12
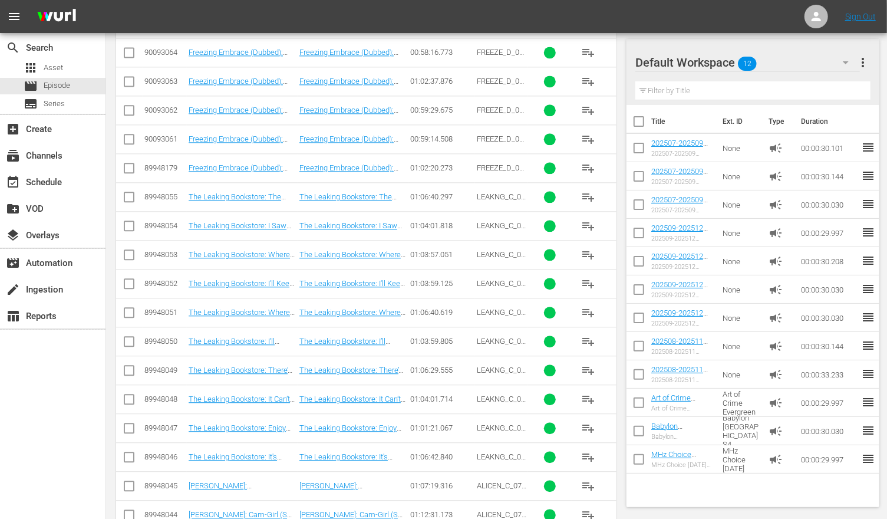
scroll to position [1509, 0]
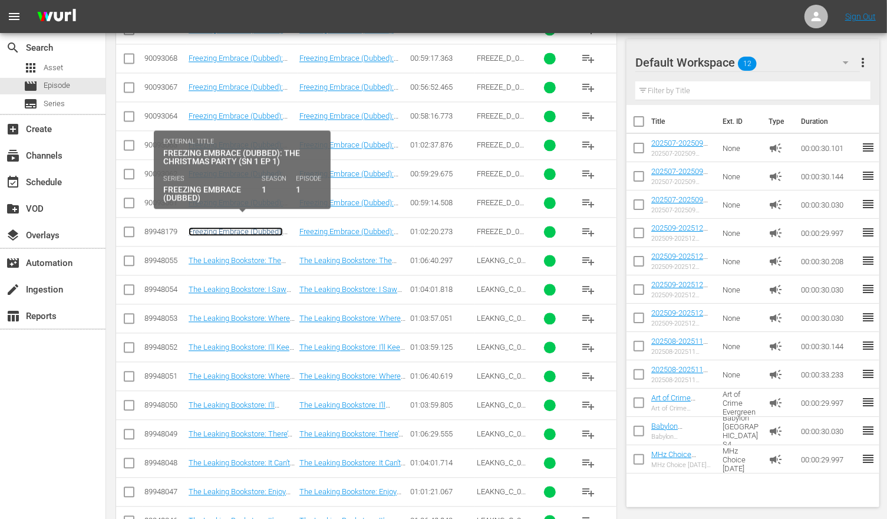
click at [227, 227] on link "Freezing Embrace (Dubbed): The Christmas Party (Sn 1 Ep 1)" at bounding box center [242, 236] width 106 height 18
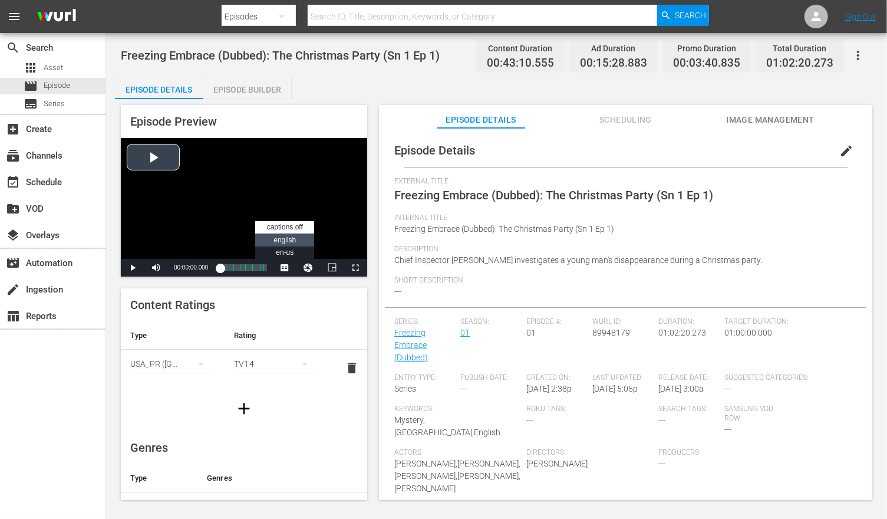
click at [287, 240] on span "english" at bounding box center [285, 240] width 22 height 8
click at [238, 266] on div "Loaded : 0.23% 00:24:09.355 Freezing Embrace (Dubbed): The Christmas Party (Sn …" at bounding box center [243, 268] width 47 height 12
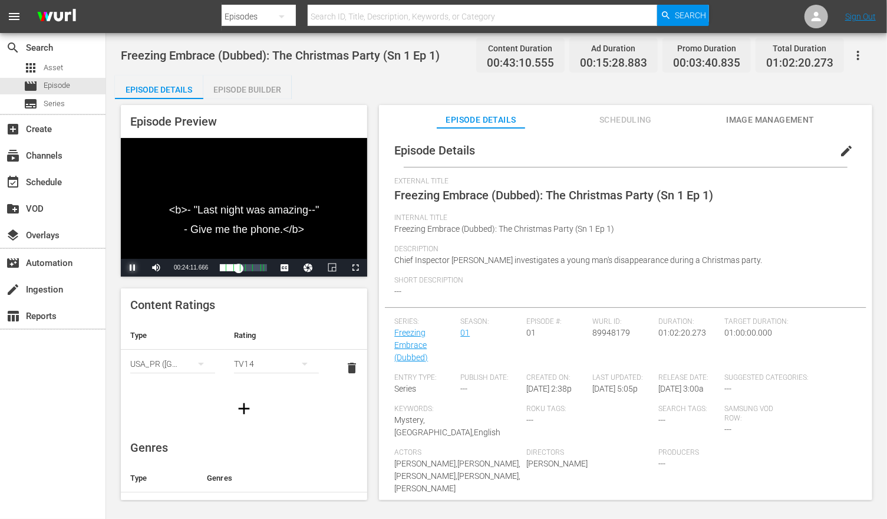
click at [133, 268] on span "Video Player" at bounding box center [133, 268] width 0 height 0
click at [299, 251] on li "en-us" at bounding box center [284, 252] width 59 height 13
click at [133, 268] on span "Video Player" at bounding box center [133, 268] width 0 height 0
